Goal: Information Seeking & Learning: Learn about a topic

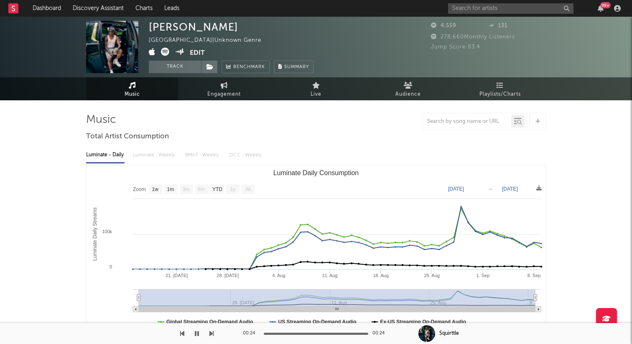
select select "1w"
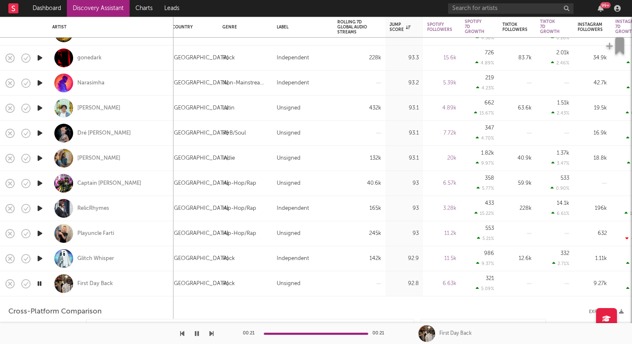
select select "1m"
select select "1w"
click at [41, 207] on icon "button" at bounding box center [40, 208] width 9 height 10
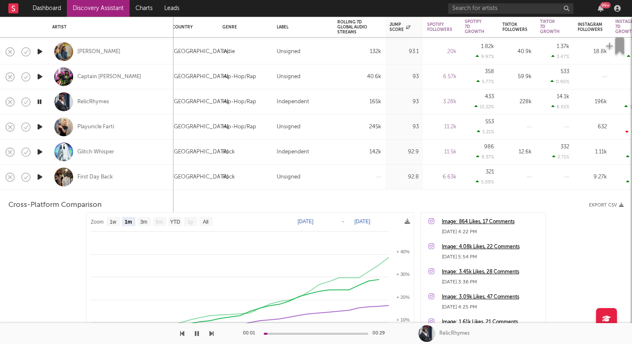
click at [125, 179] on div "First Day Back" at bounding box center [110, 177] width 117 height 25
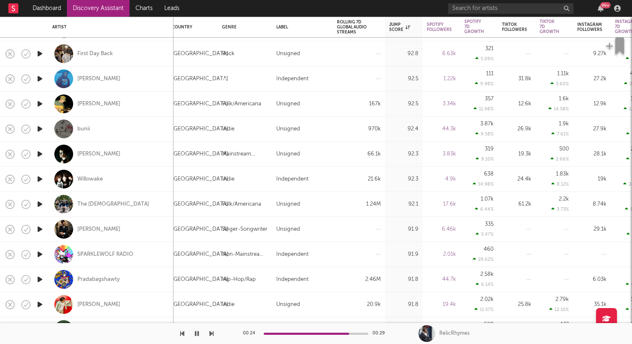
click at [42, 177] on icon "button" at bounding box center [40, 179] width 9 height 10
click at [43, 203] on icon "button" at bounding box center [40, 204] width 9 height 10
click at [41, 230] on icon "button" at bounding box center [40, 229] width 9 height 10
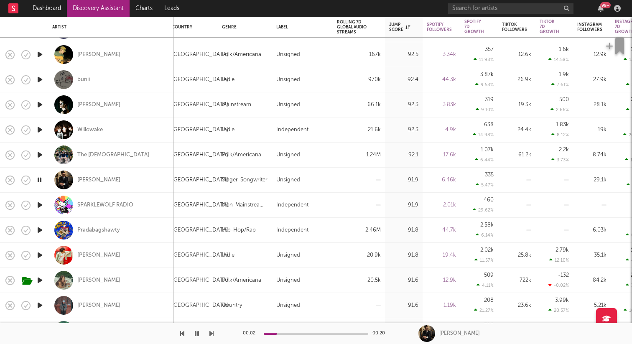
click at [39, 255] on icon "button" at bounding box center [40, 255] width 9 height 10
click at [86, 256] on div "Cam Rao" at bounding box center [98, 255] width 43 height 8
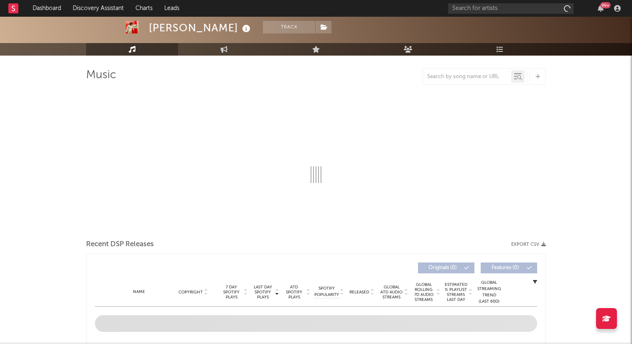
select select "6m"
